Goal: Information Seeking & Learning: Learn about a topic

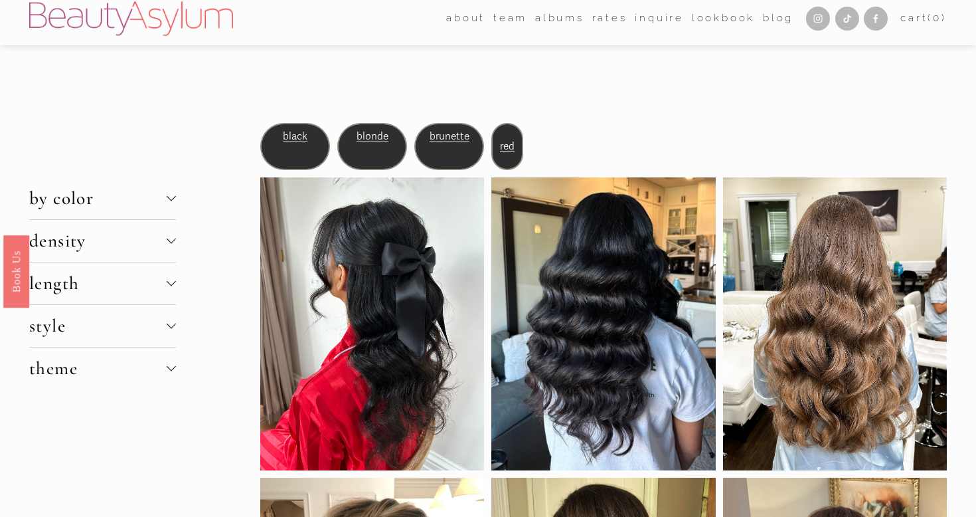
scroll to position [10, 0]
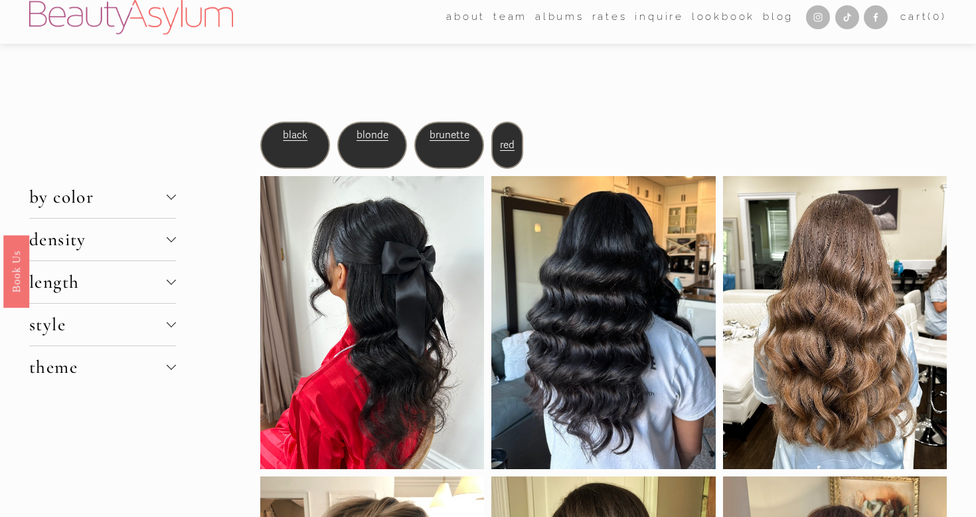
click at [366, 135] on span "blonde" at bounding box center [373, 135] width 32 height 12
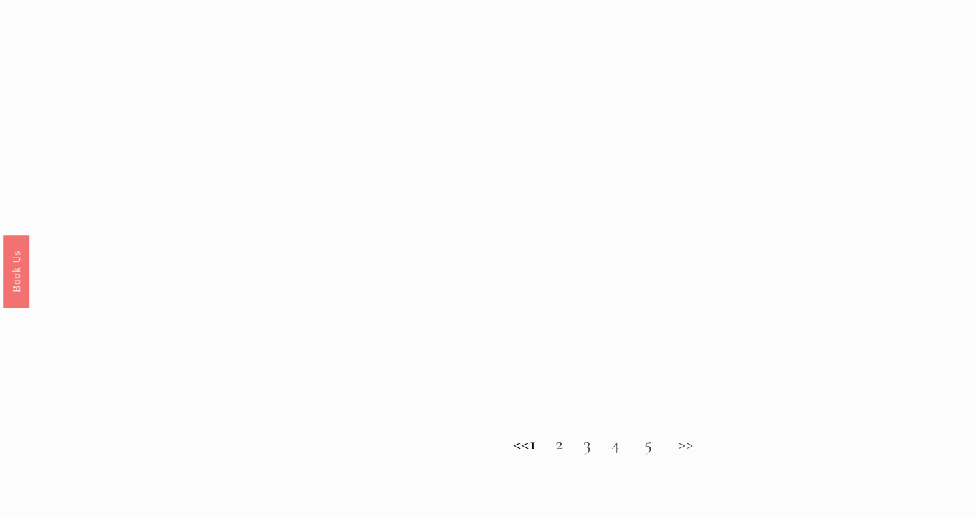
scroll to position [1155, 0]
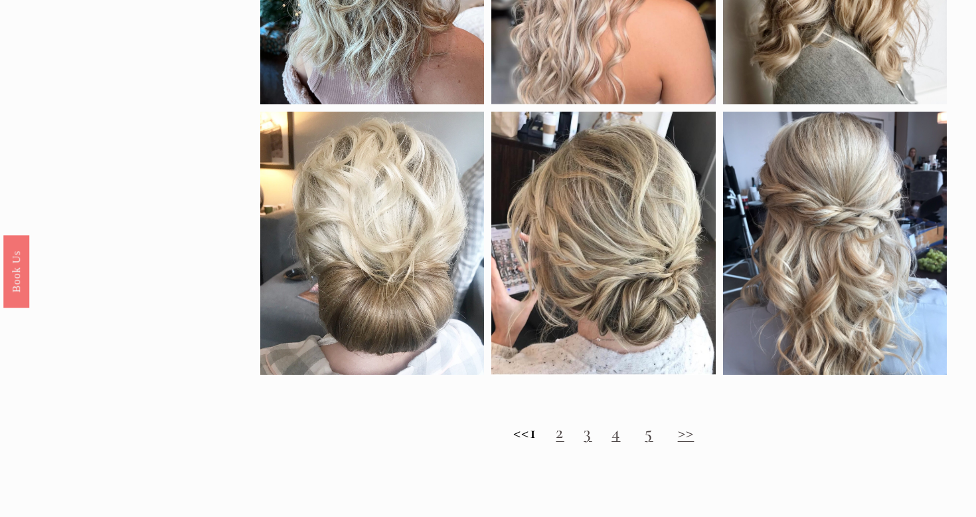
click at [564, 440] on link "2" at bounding box center [560, 432] width 8 height 22
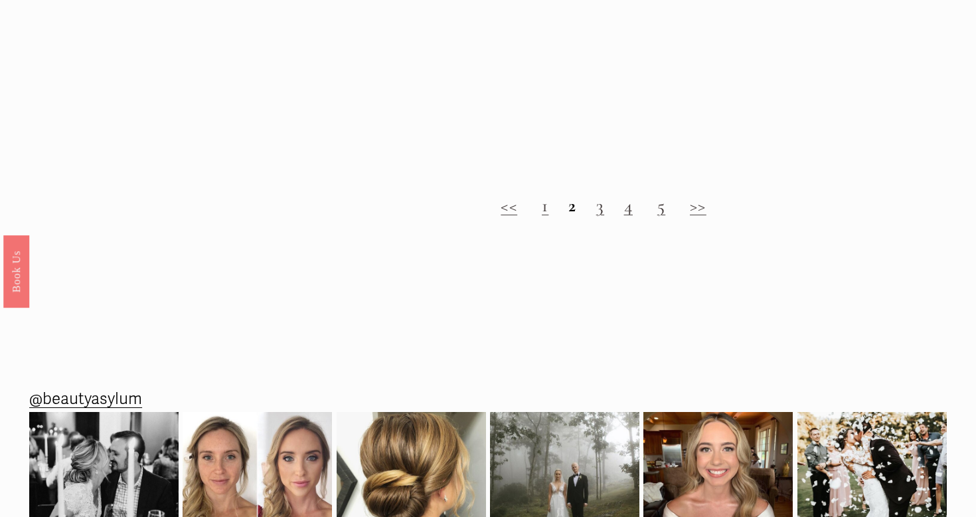
scroll to position [1451, 0]
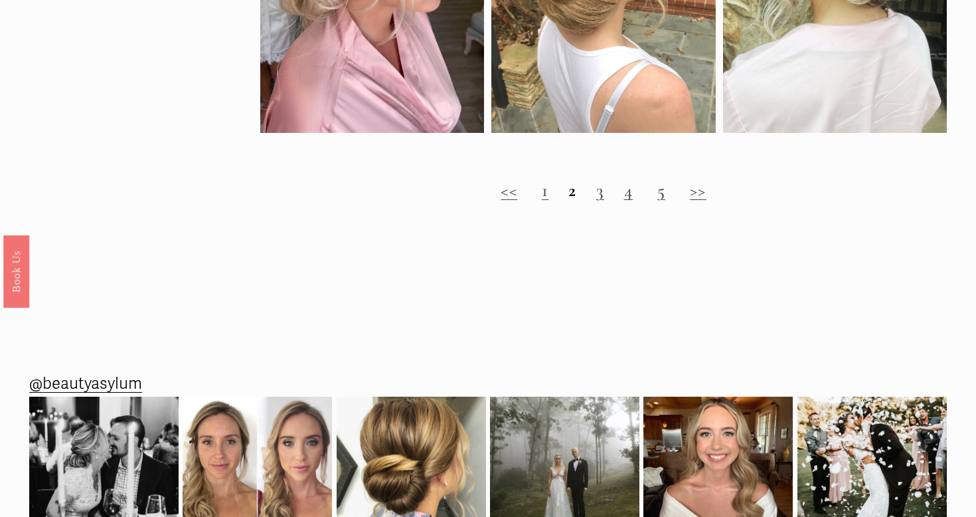
click at [697, 194] on link ">>" at bounding box center [698, 190] width 17 height 22
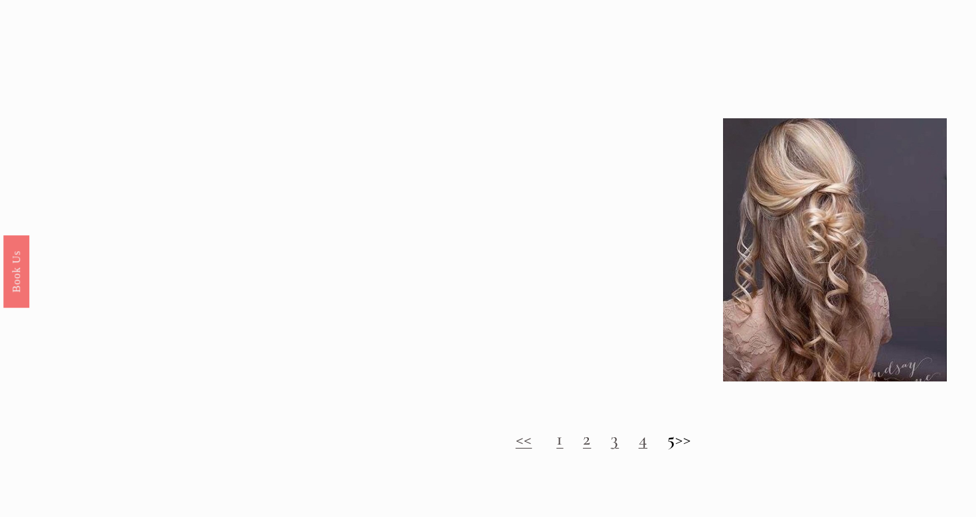
scroll to position [1193, 0]
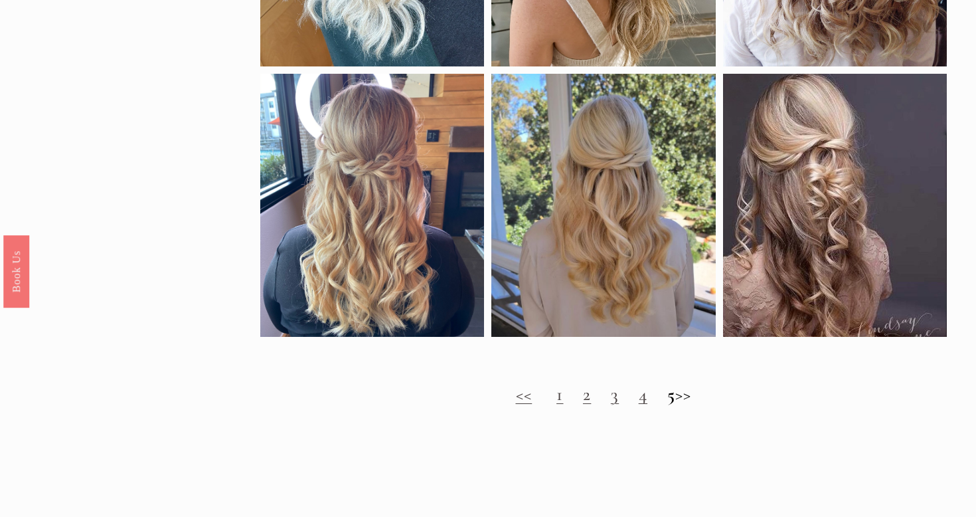
click at [599, 397] on h2 "<< 1 2 3 4 5 >>" at bounding box center [603, 394] width 686 height 21
click at [611, 398] on link "3" at bounding box center [615, 394] width 8 height 22
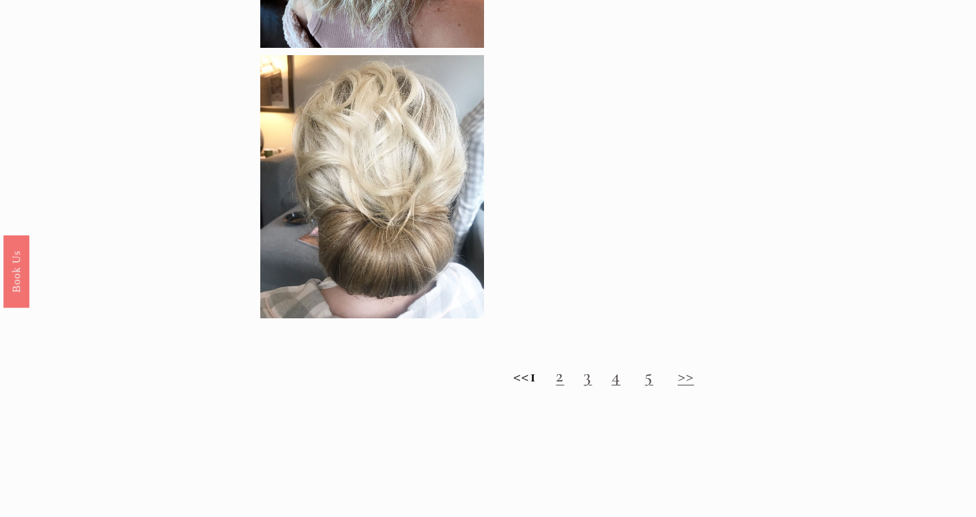
scroll to position [1212, 0]
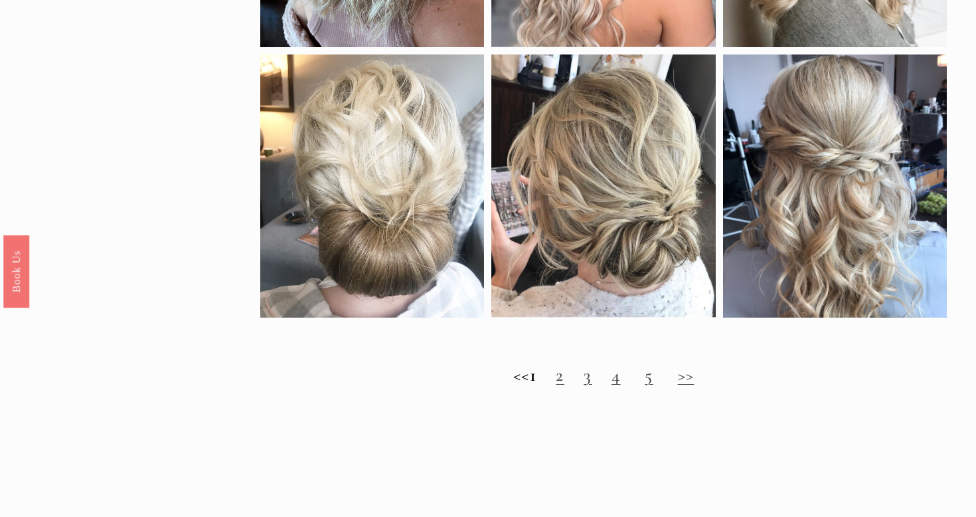
click at [620, 377] on link "4" at bounding box center [615, 375] width 9 height 22
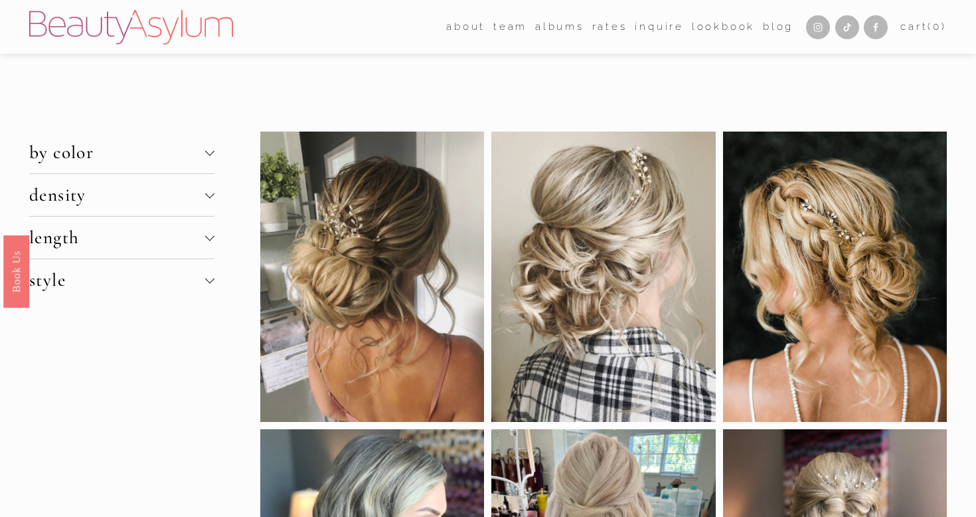
click at [137, 197] on span "density" at bounding box center [117, 195] width 176 height 22
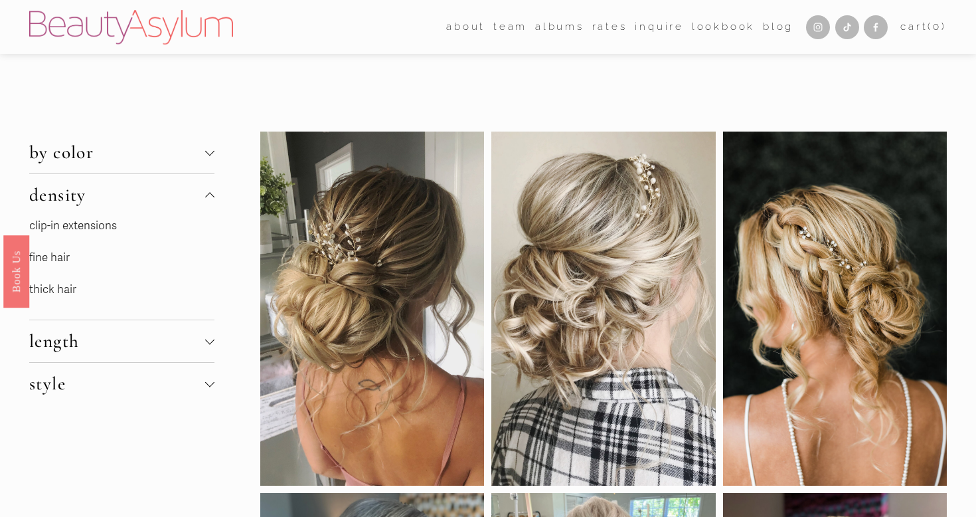
click at [61, 254] on link "fine hair" at bounding box center [49, 257] width 40 height 14
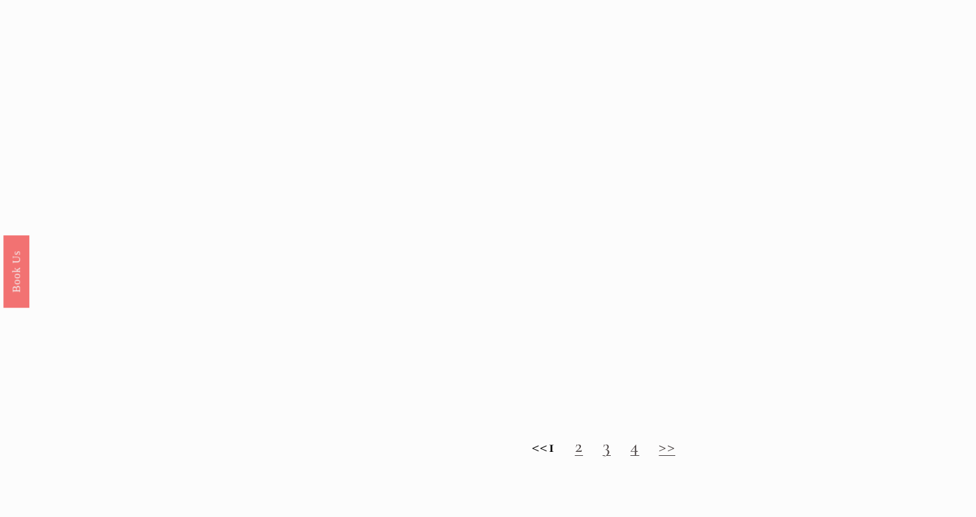
scroll to position [1147, 0]
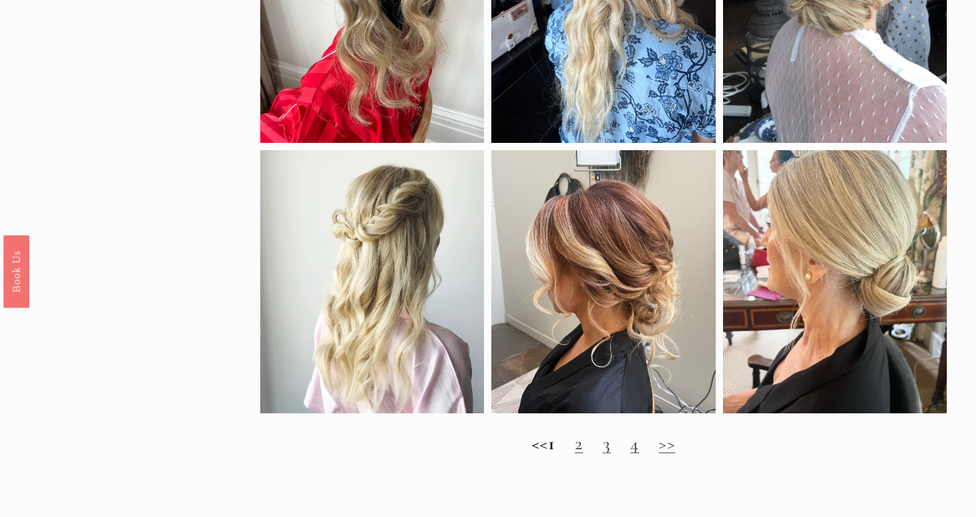
click at [583, 447] on link "2" at bounding box center [579, 443] width 8 height 22
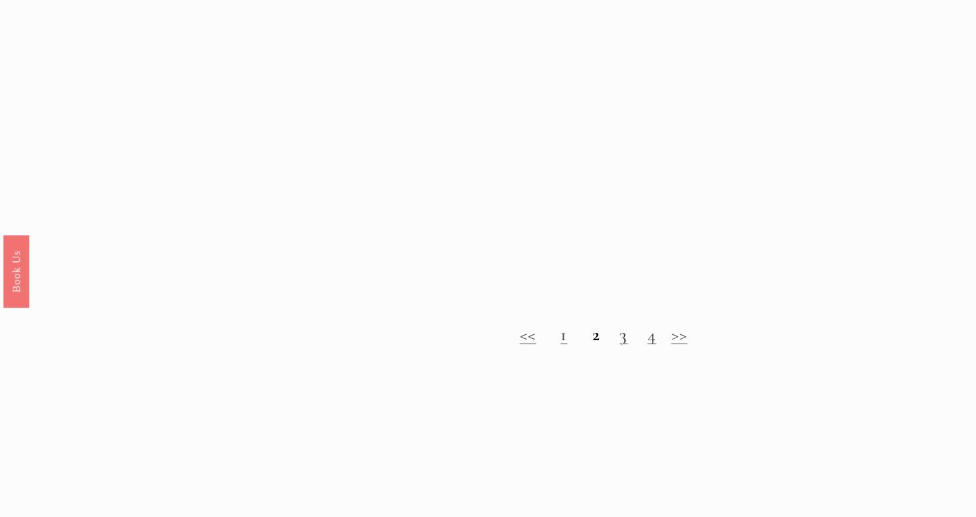
scroll to position [1407, 0]
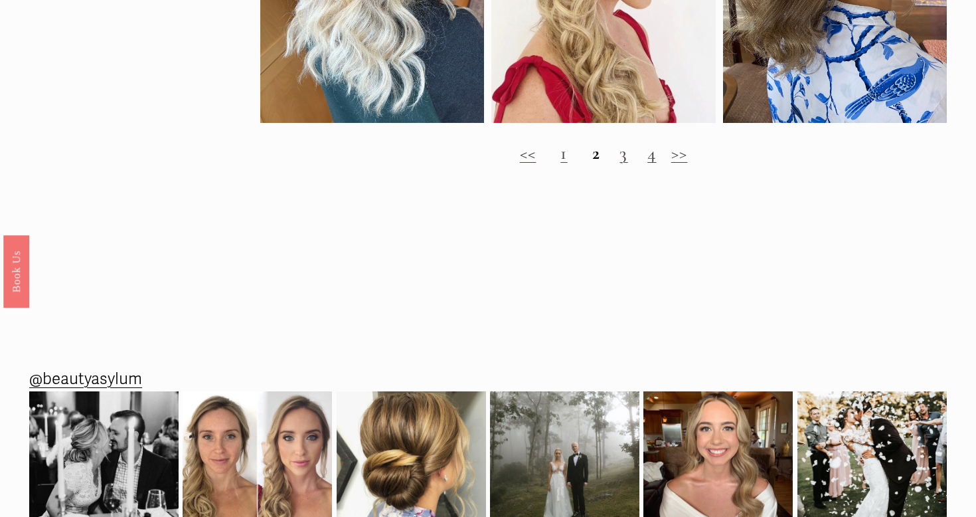
click at [627, 150] on link "3" at bounding box center [623, 153] width 8 height 22
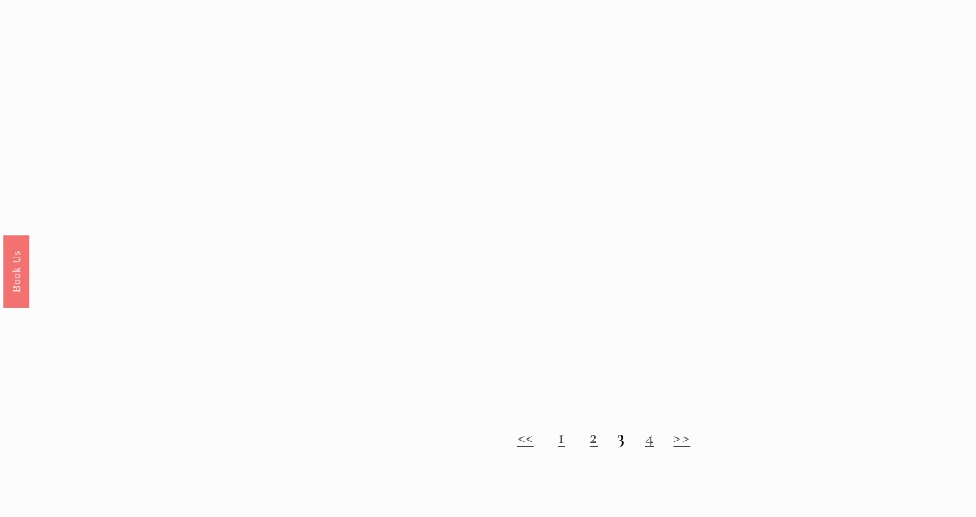
scroll to position [1184, 0]
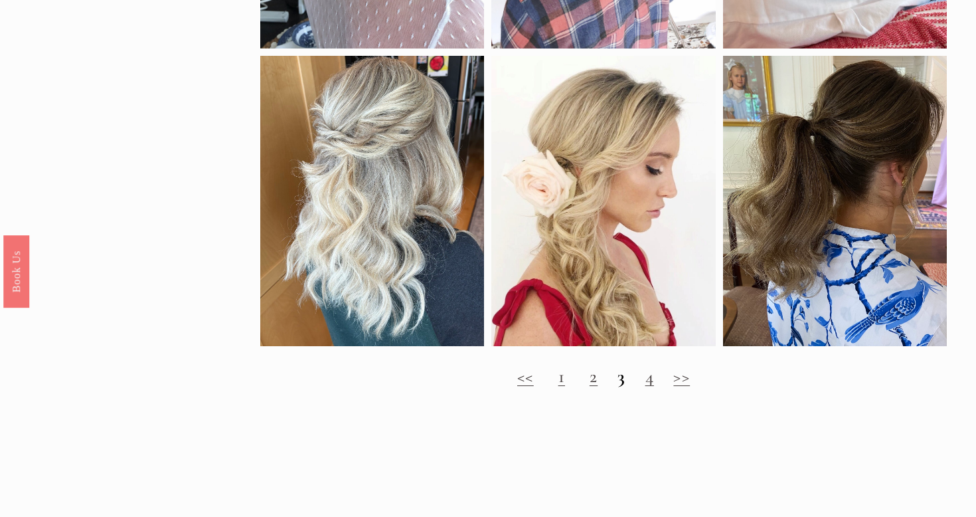
click at [648, 383] on link "4" at bounding box center [649, 376] width 9 height 22
